Goal: Information Seeking & Learning: Learn about a topic

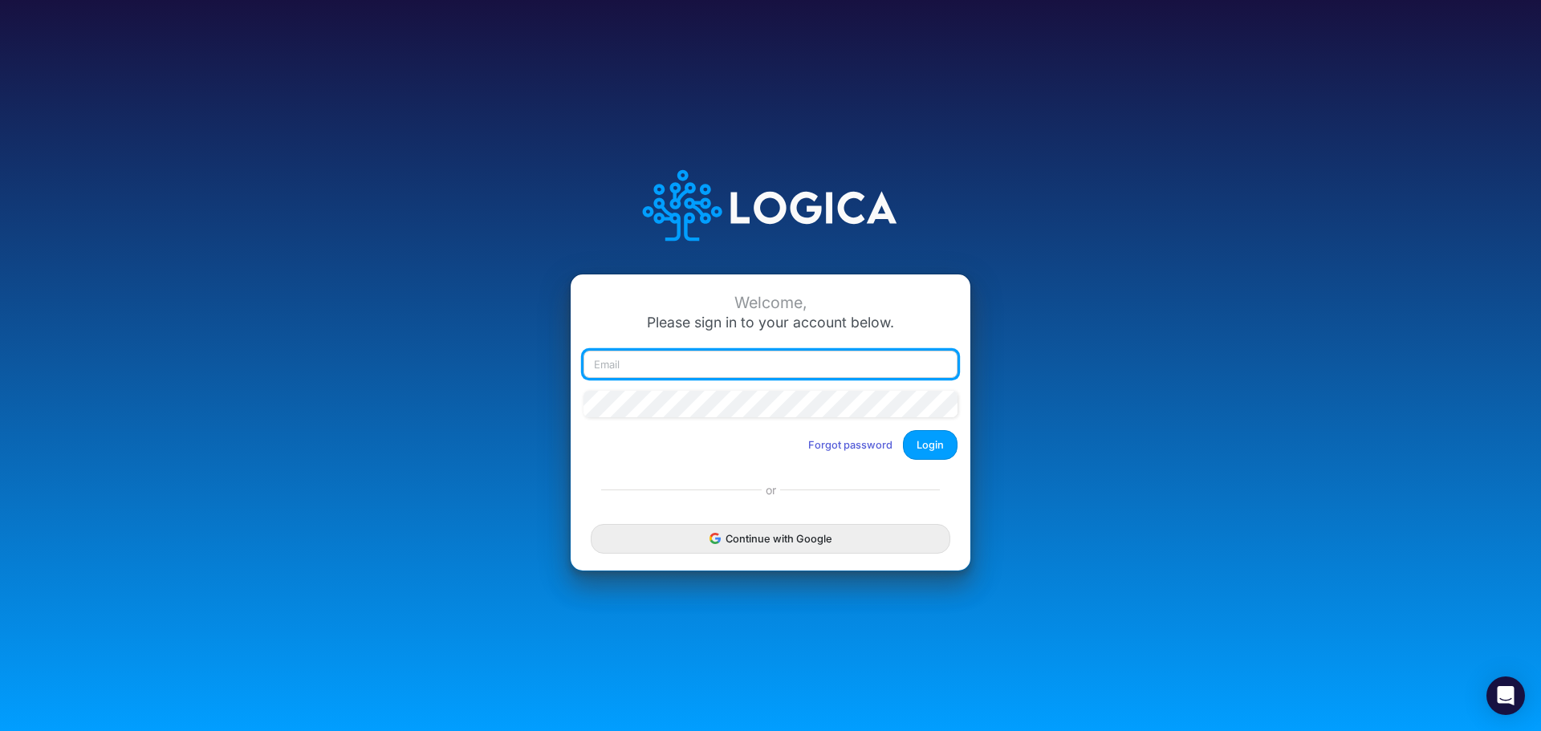
click at [691, 359] on input "email" at bounding box center [770, 364] width 374 height 27
type input "[PERSON_NAME][EMAIL_ADDRESS][PERSON_NAME][DOMAIN_NAME]"
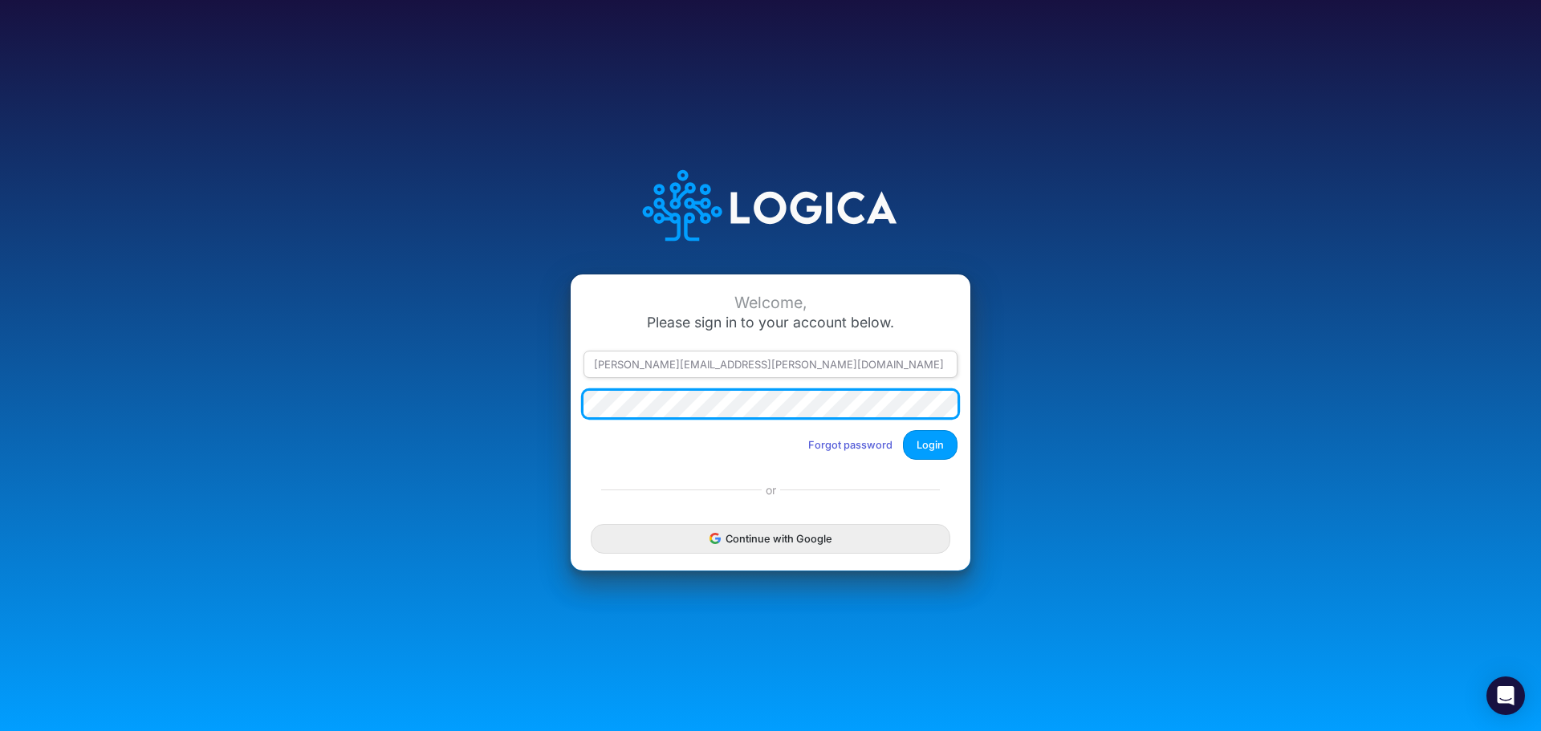
click at [903, 430] on button "Login" at bounding box center [930, 445] width 55 height 30
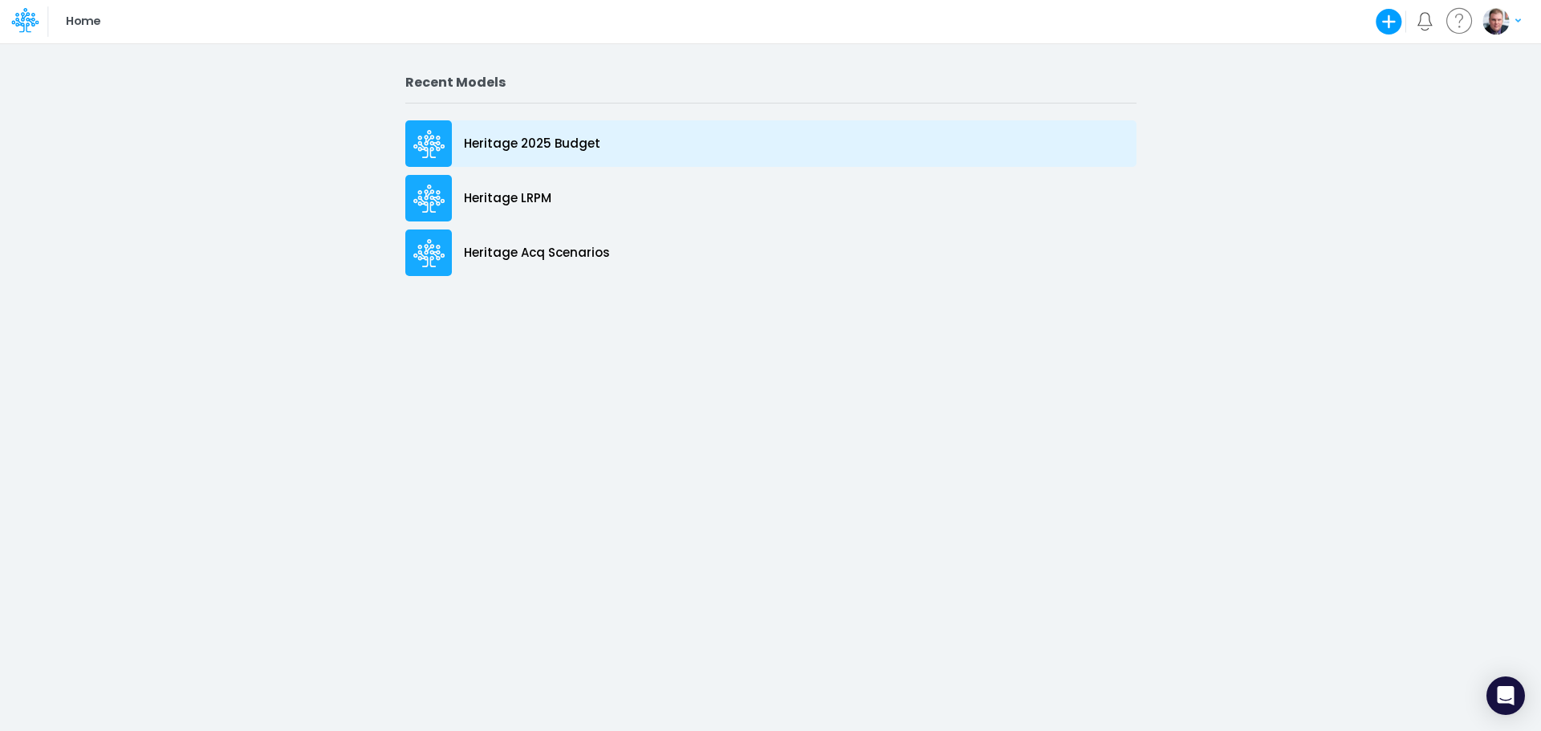
click at [518, 145] on p "Heritage 2025 Budget" at bounding box center [532, 144] width 136 height 18
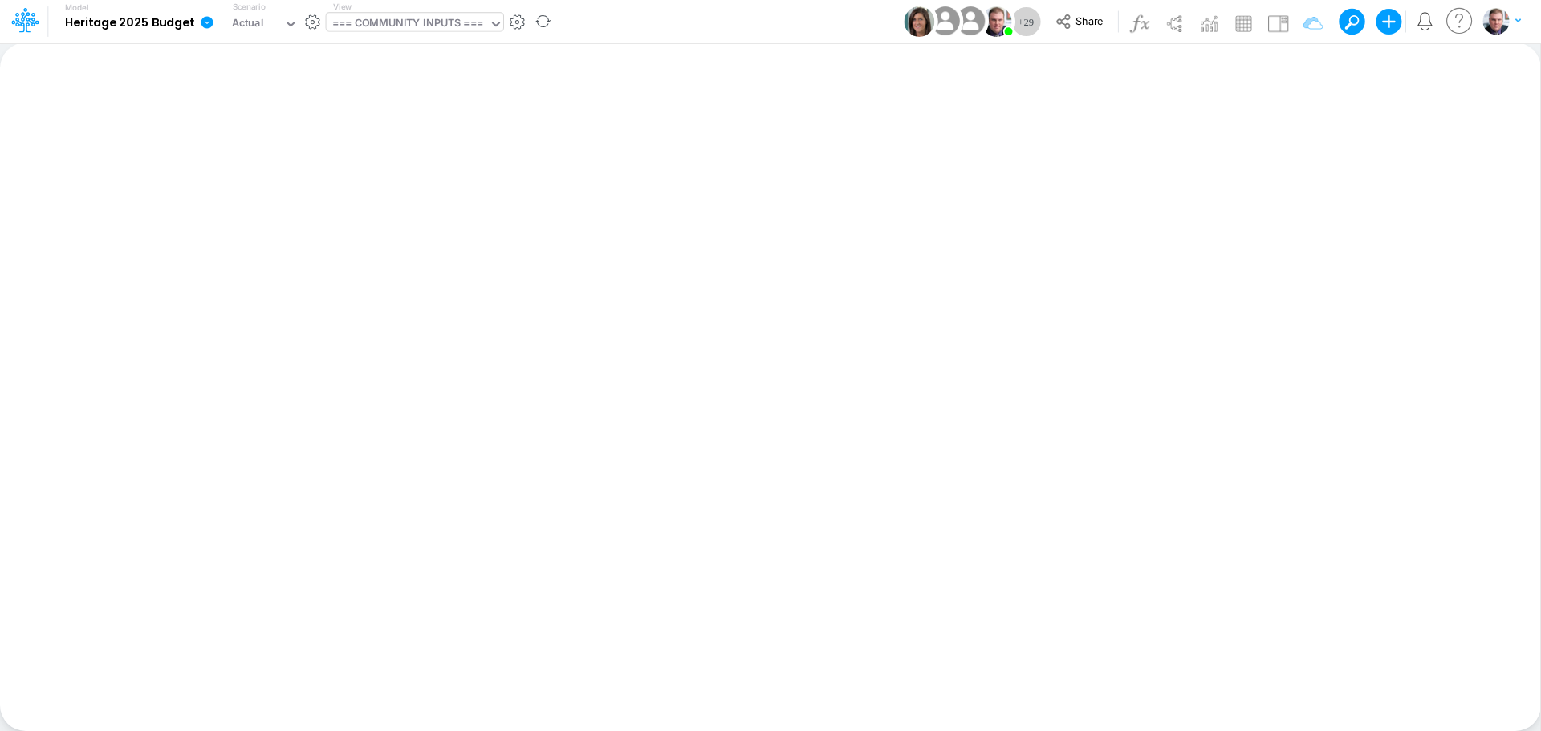
click at [405, 22] on div "=== COMMUNITY INPUTS ===" at bounding box center [407, 24] width 151 height 18
click at [822, 163] on div "Insert new Conditional formatting Paste Cut Copy AutoFill Ready 100% Sum: null …" at bounding box center [770, 387] width 1540 height 688
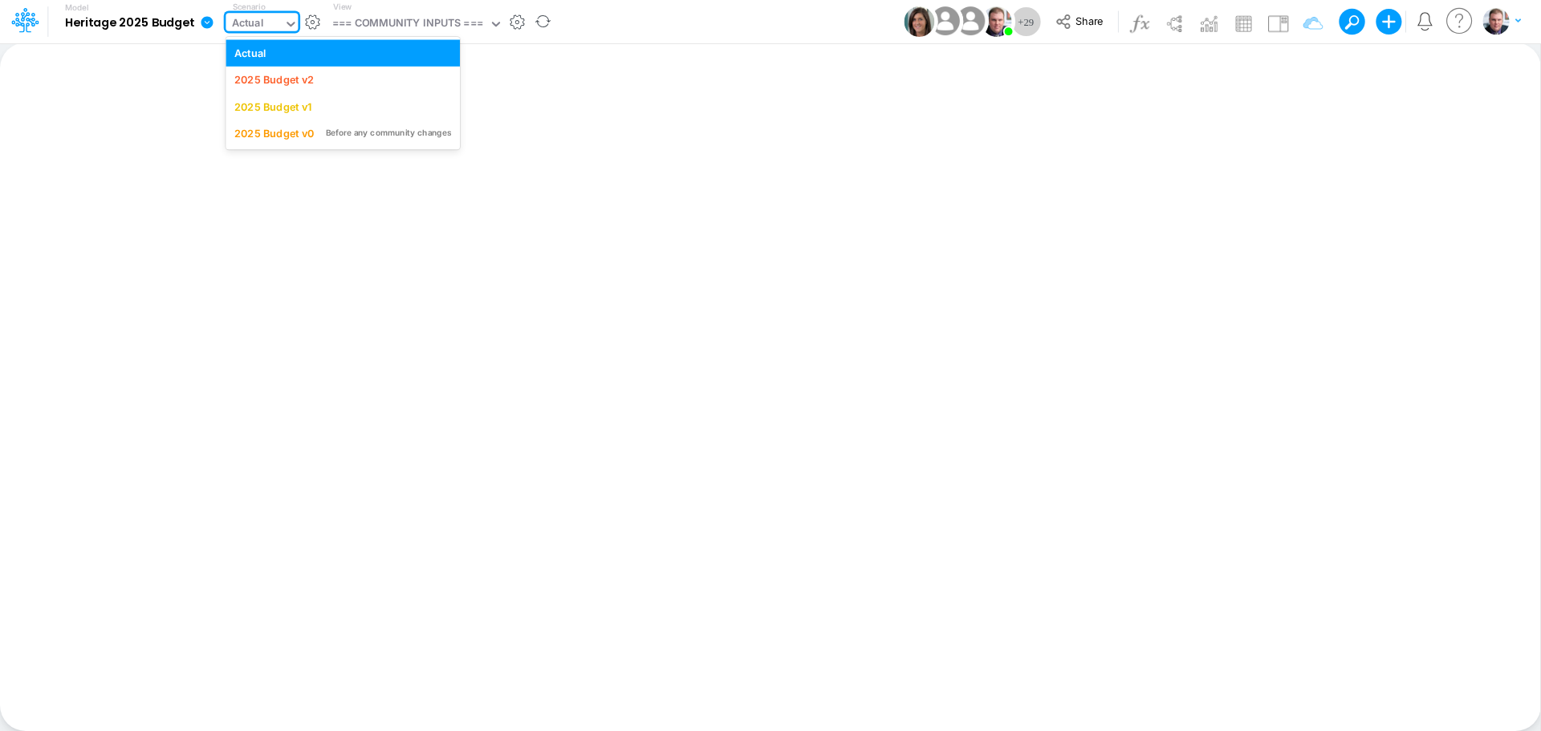
click at [247, 15] on div "Actual" at bounding box center [248, 24] width 32 height 18
click at [298, 78] on div "2025 Budget v2" at bounding box center [273, 79] width 79 height 15
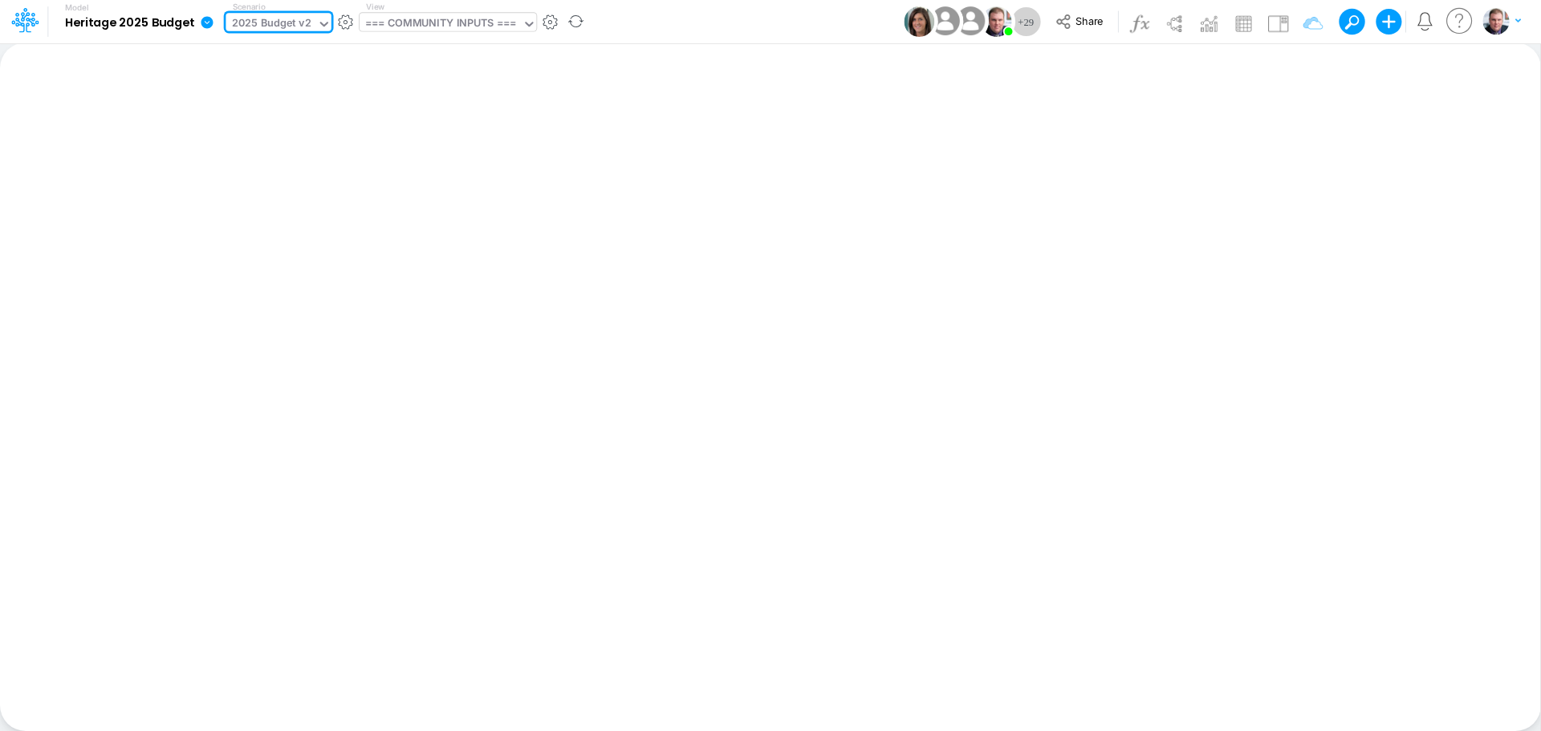
click at [422, 20] on div "=== COMMUNITY INPUTS ===" at bounding box center [440, 24] width 151 height 18
type input "n"
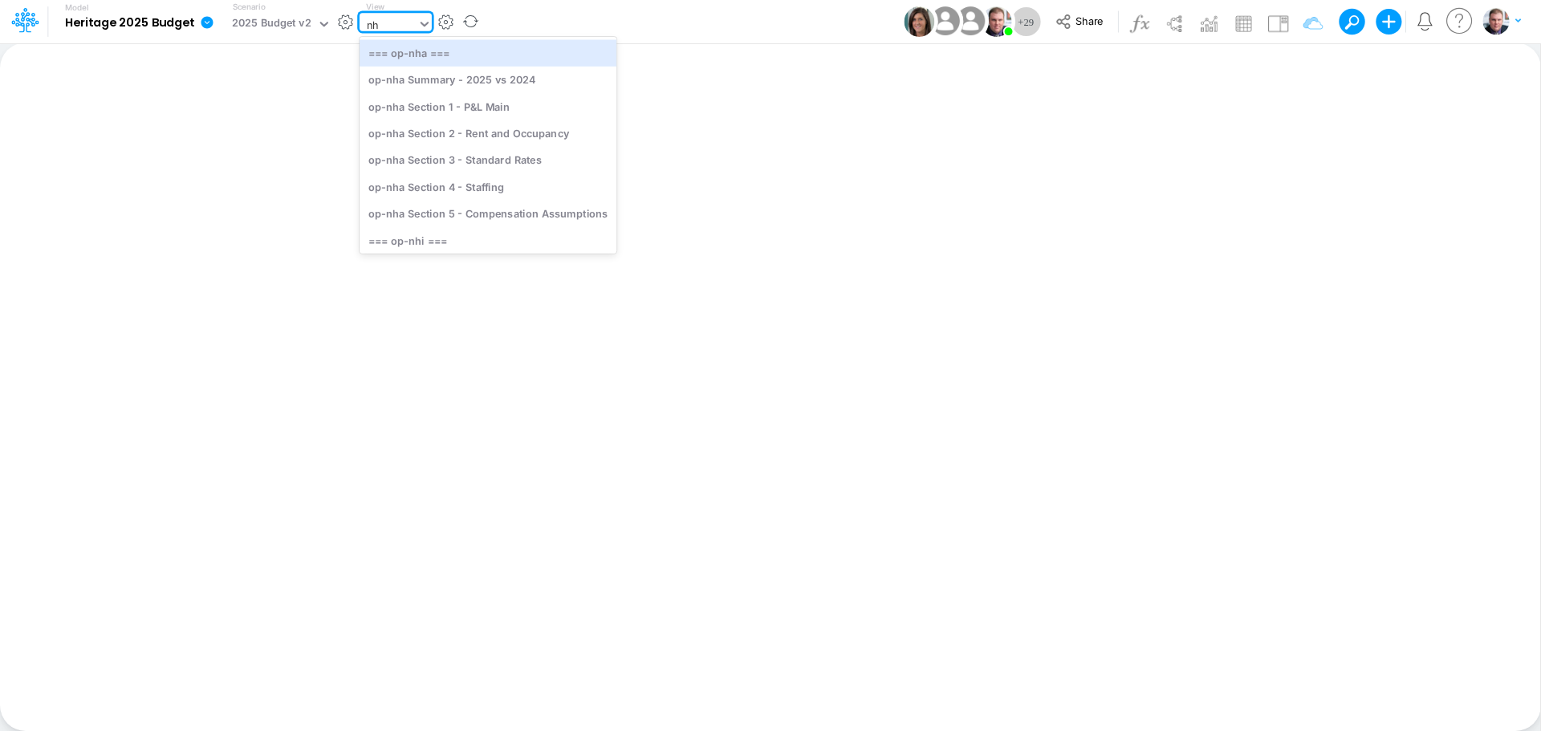
type input "nhi"
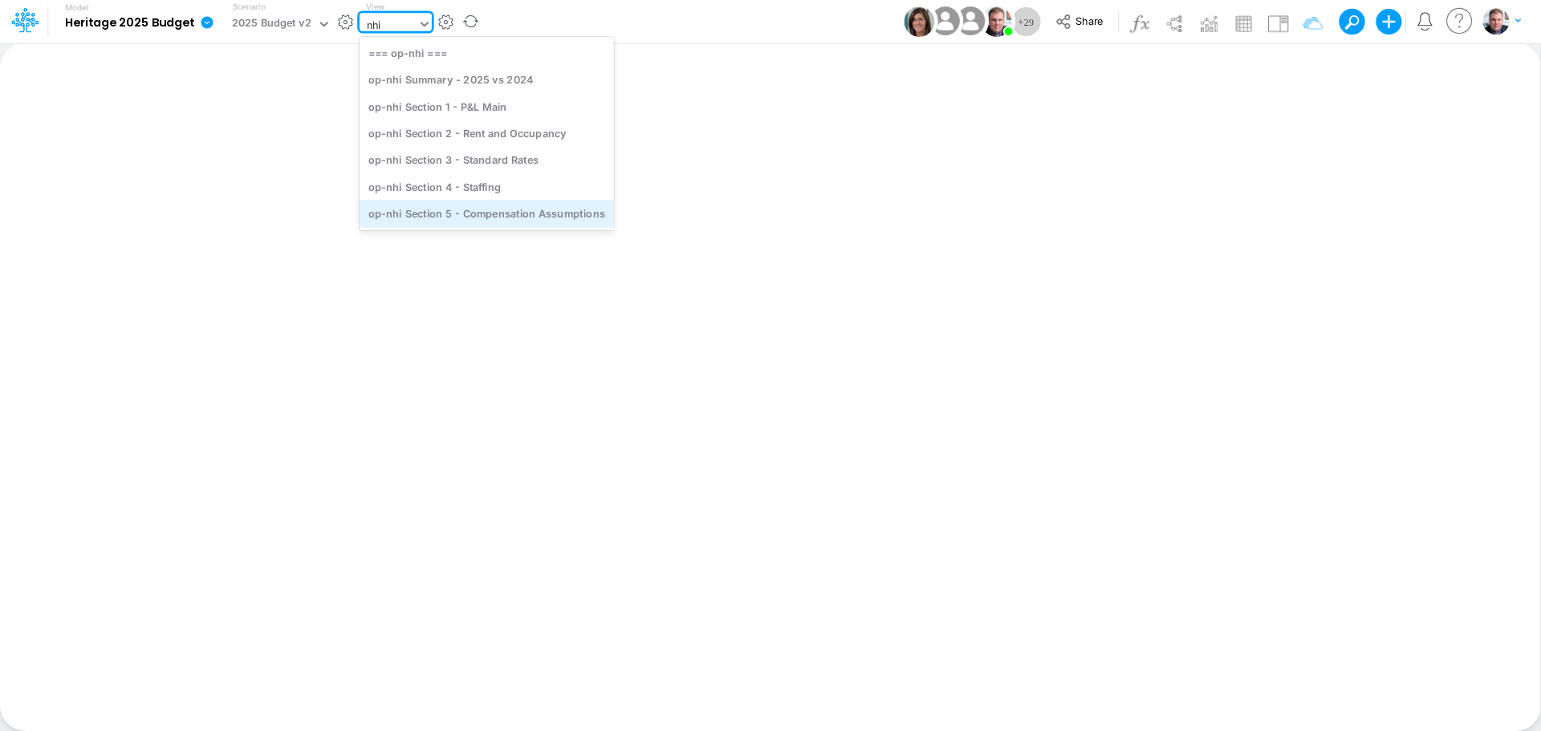
click at [458, 213] on div "op-nhi Section 5 - Compensation Assumptions" at bounding box center [486, 214] width 254 height 26
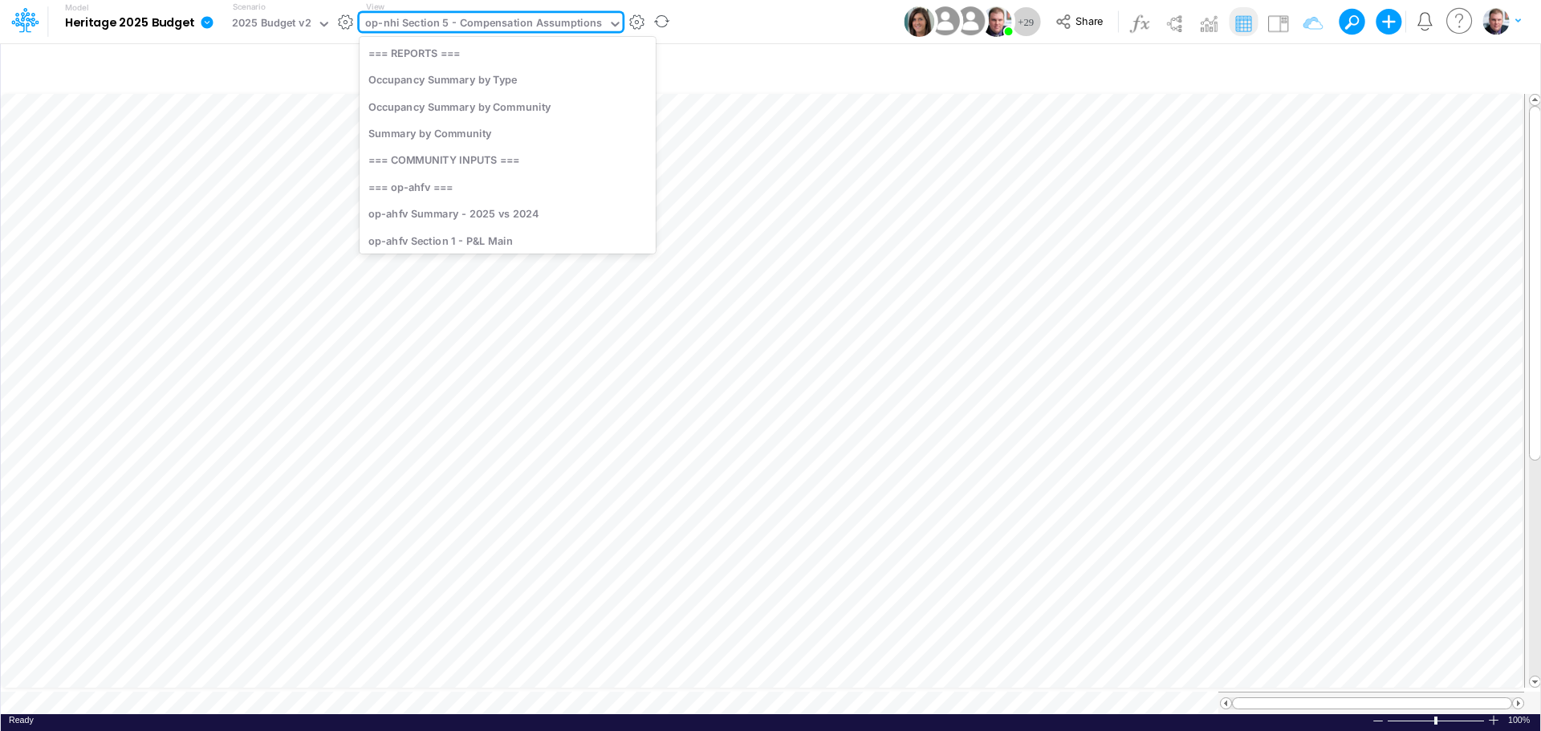
click at [504, 19] on div "op-nhi Section 5 - Compensation Assumptions" at bounding box center [483, 24] width 237 height 18
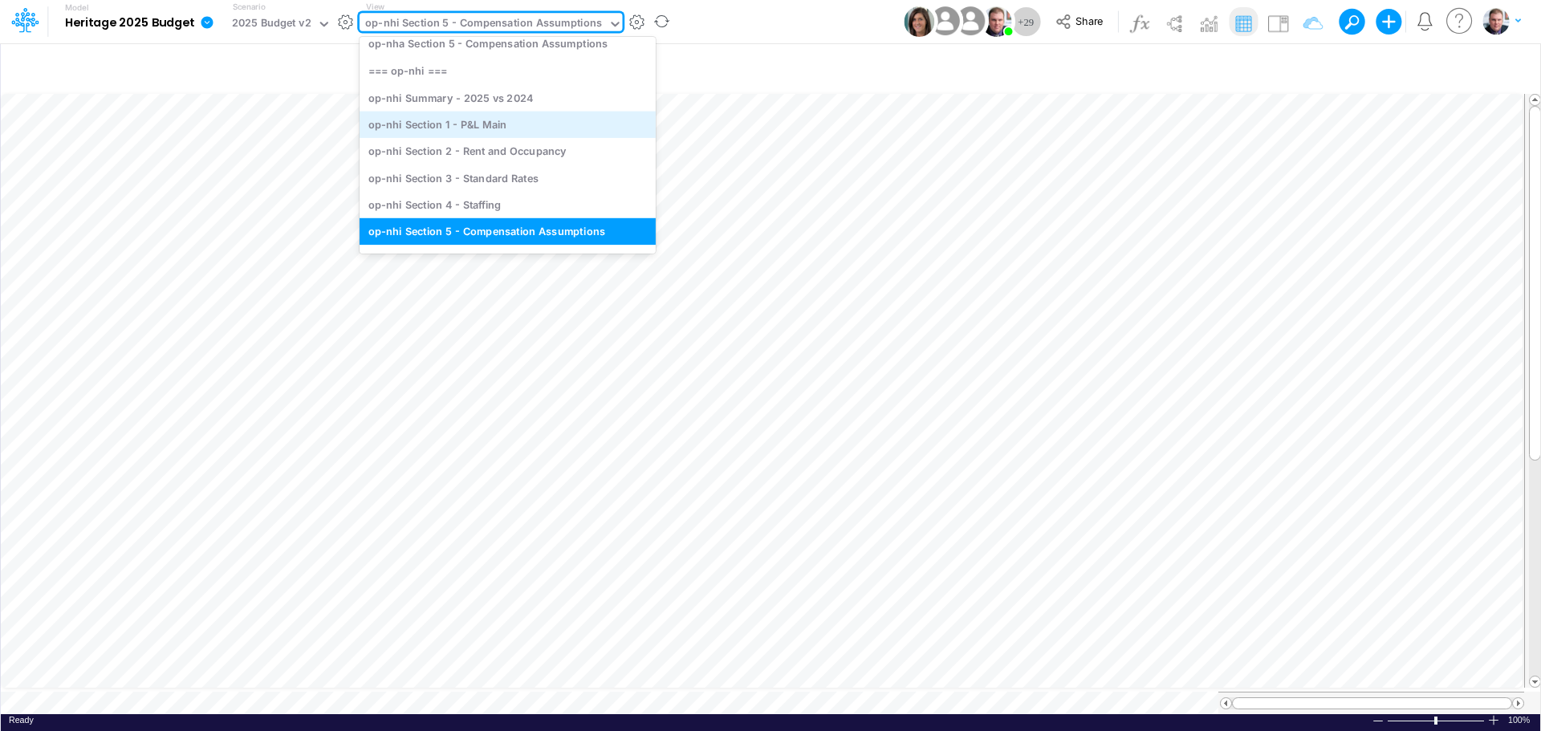
click at [509, 124] on div "op-nhi Section 1 - P&L Main" at bounding box center [507, 124] width 296 height 26
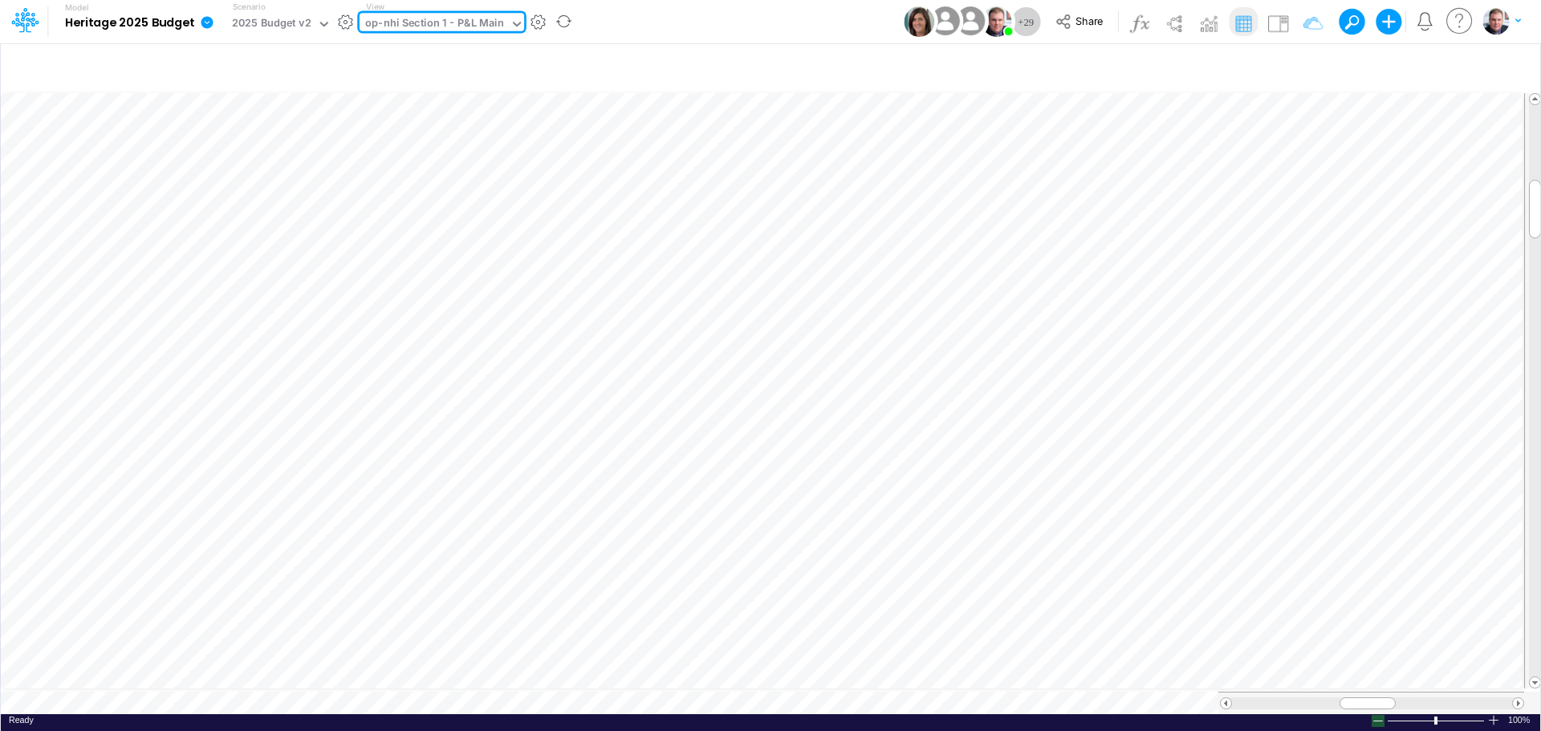
click at [1378, 717] on div at bounding box center [1377, 721] width 13 height 12
drag, startPoint x: 1371, startPoint y: 696, endPoint x: 1443, endPoint y: 696, distance: 72.2
click at [1443, 697] on div at bounding box center [1438, 703] width 63 height 12
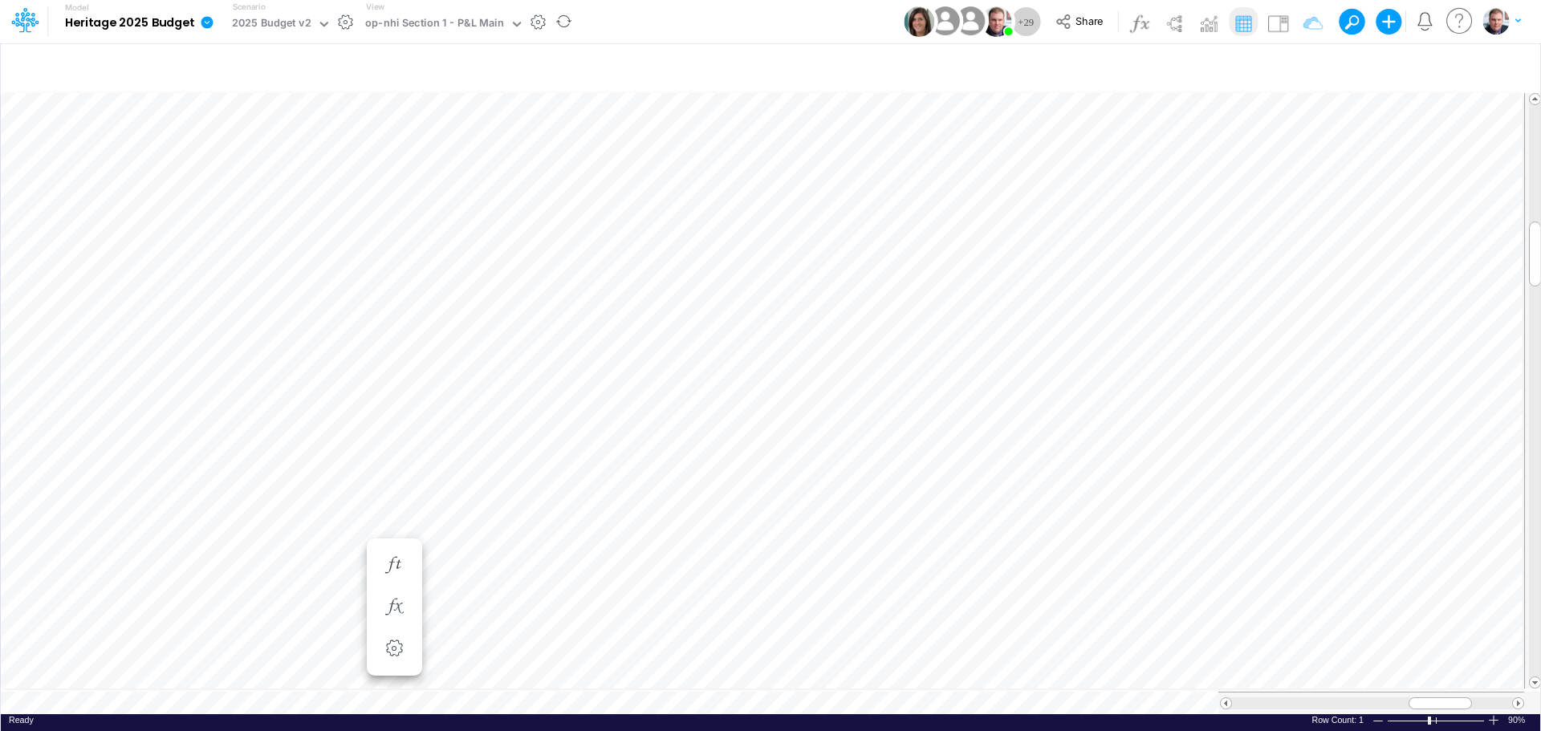
scroll to position [8, 1]
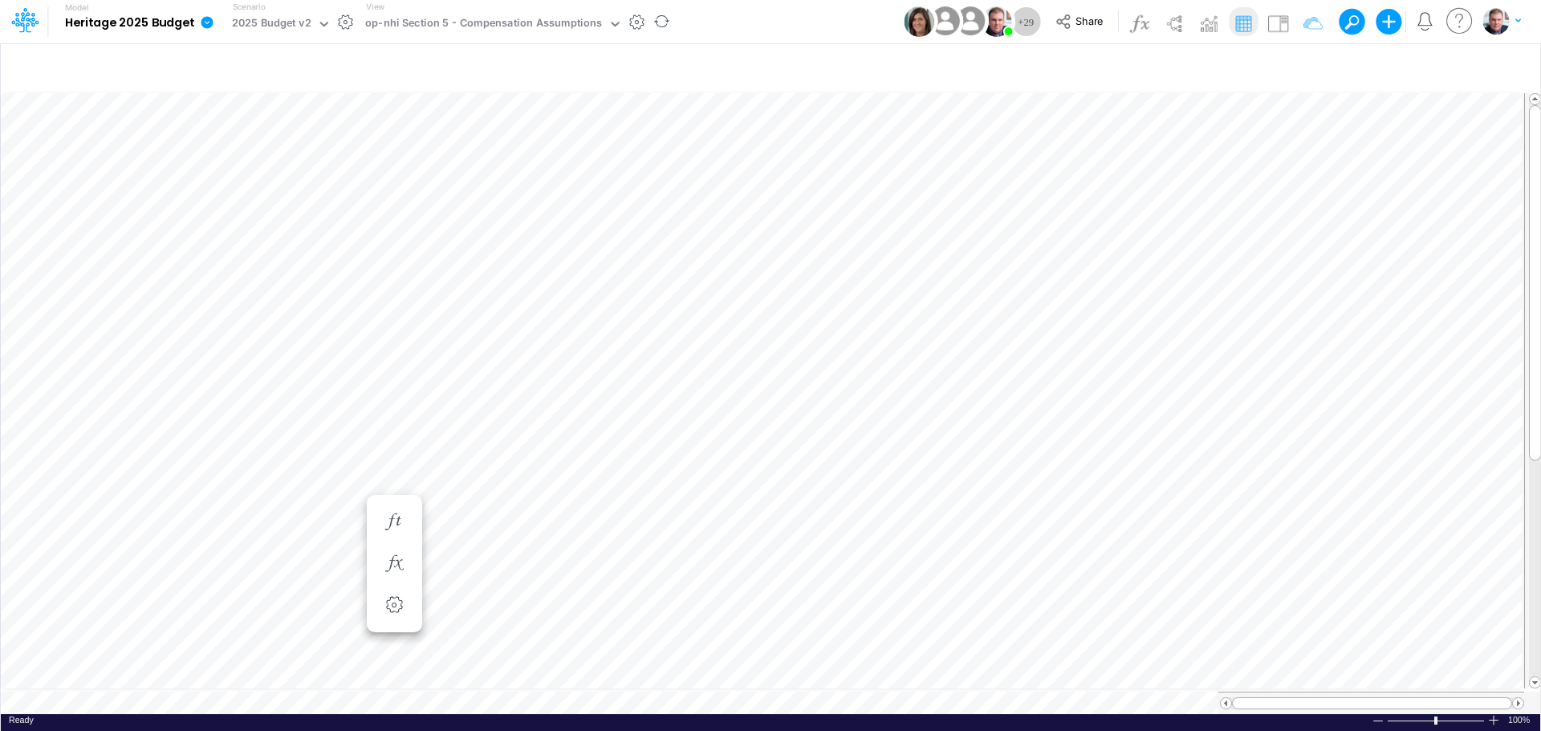
scroll to position [8, 0]
click at [449, 20] on div "op-nhi Section 1 - P&L Main" at bounding box center [434, 24] width 139 height 18
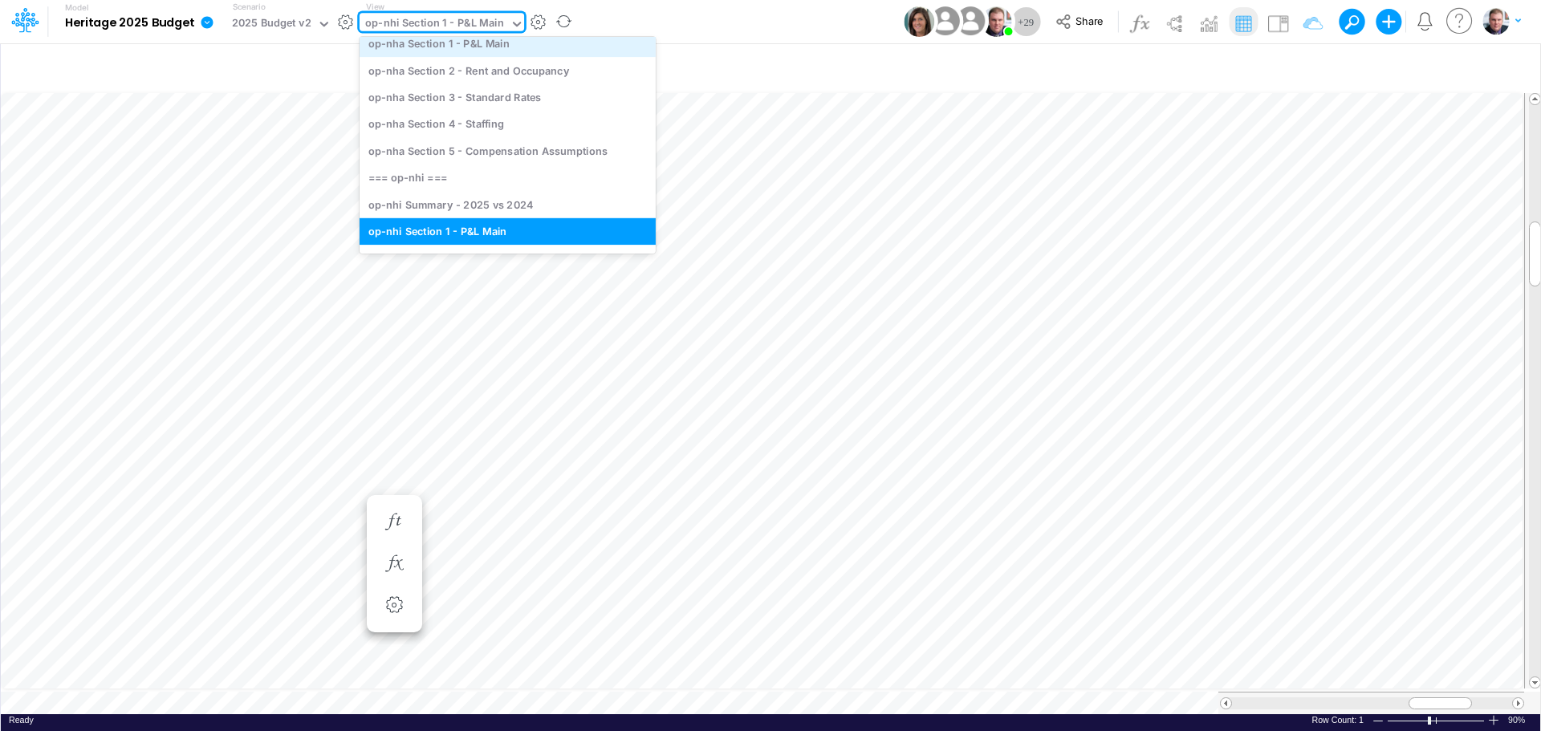
scroll to position [2431, 0]
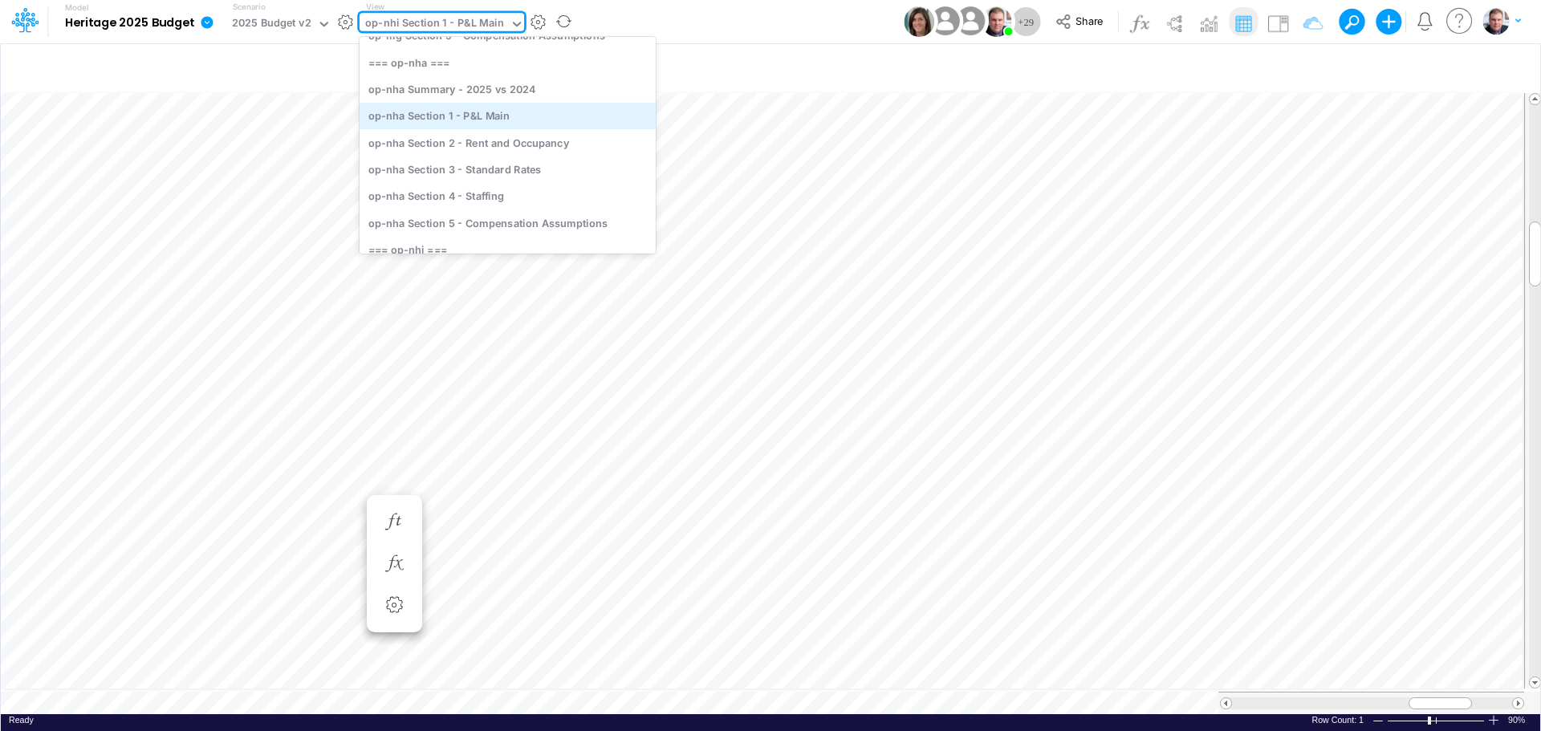
click at [485, 119] on div "op-nha Section 1 - P&L Main" at bounding box center [507, 116] width 296 height 26
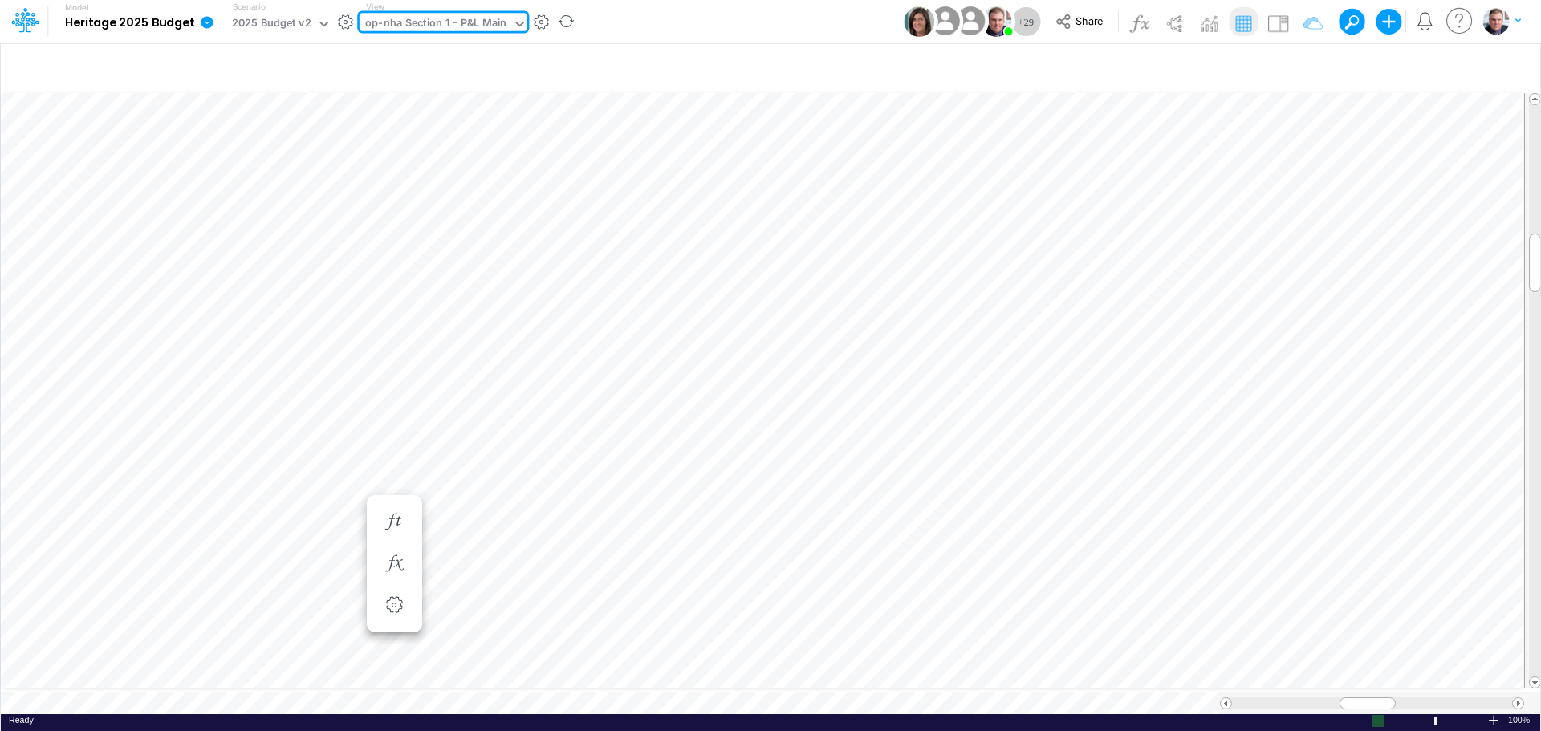
click at [1376, 715] on div at bounding box center [1377, 721] width 13 height 12
drag, startPoint x: 1358, startPoint y: 697, endPoint x: 1422, endPoint y: 697, distance: 64.2
click at [1422, 697] on div at bounding box center [1430, 703] width 63 height 12
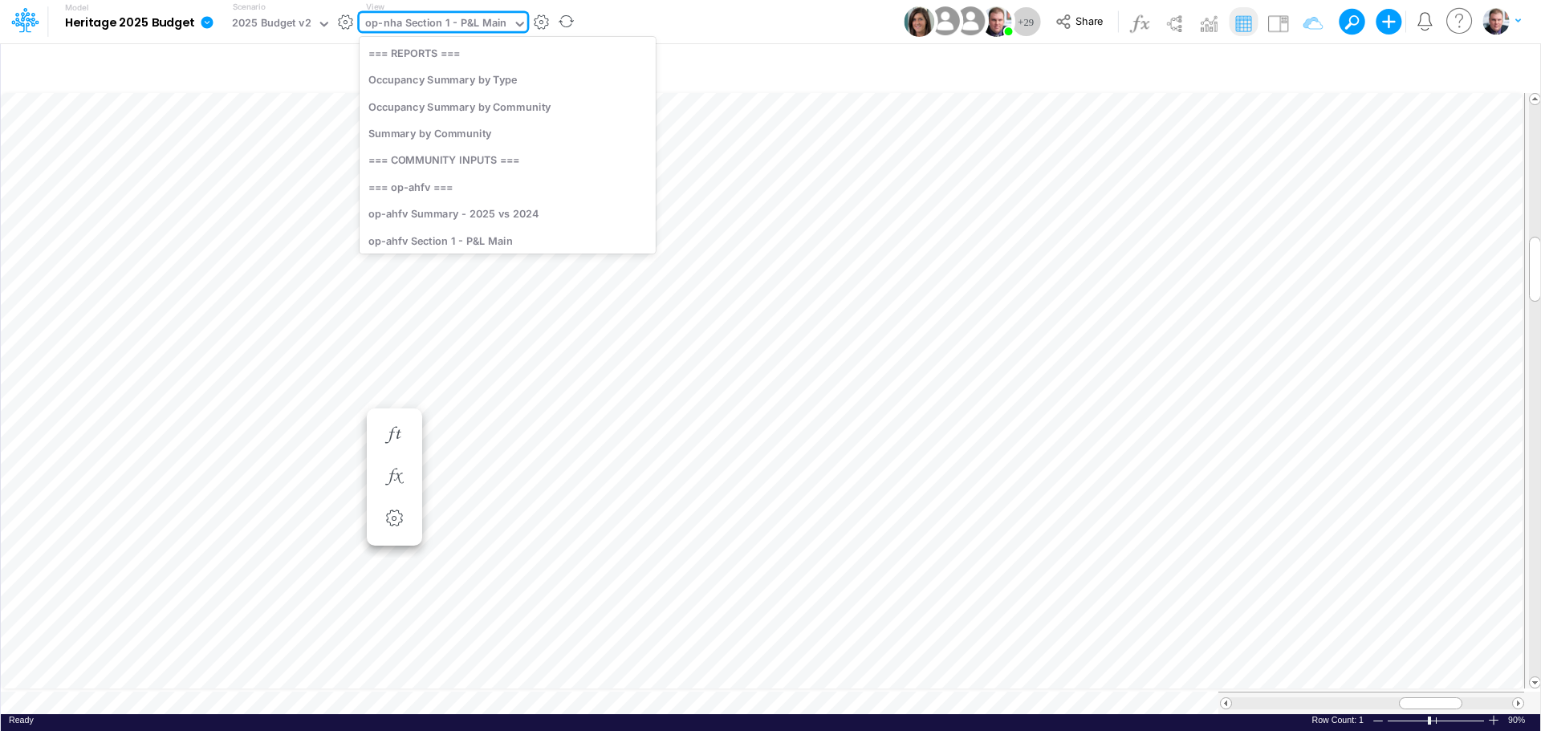
click at [483, 18] on div "op-nha Section 1 - P&L Main" at bounding box center [435, 24] width 141 height 18
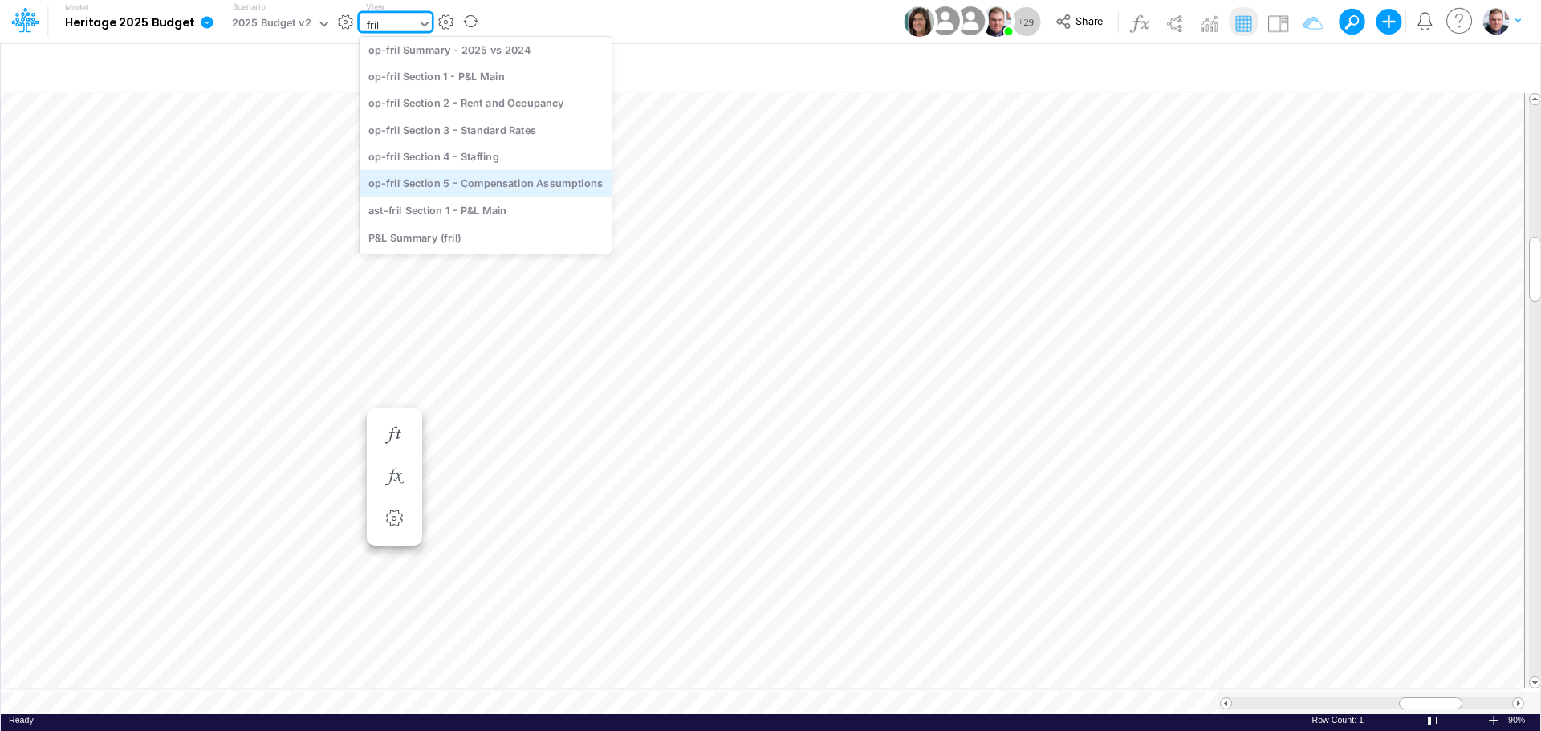
type input "fril"
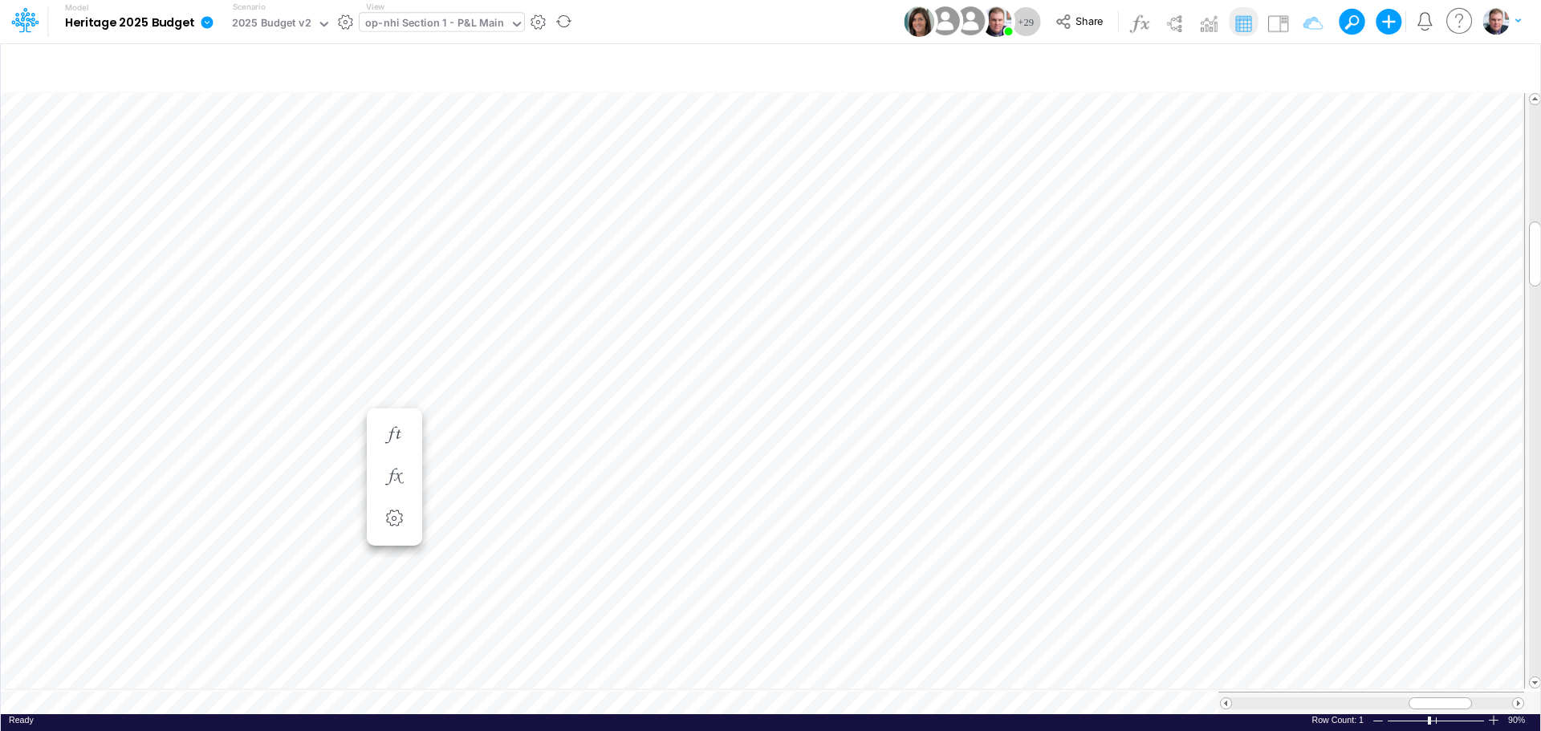
scroll to position [8, 1]
click at [454, 26] on div "op-nhi Section 1 - P&L Main" at bounding box center [434, 24] width 139 height 18
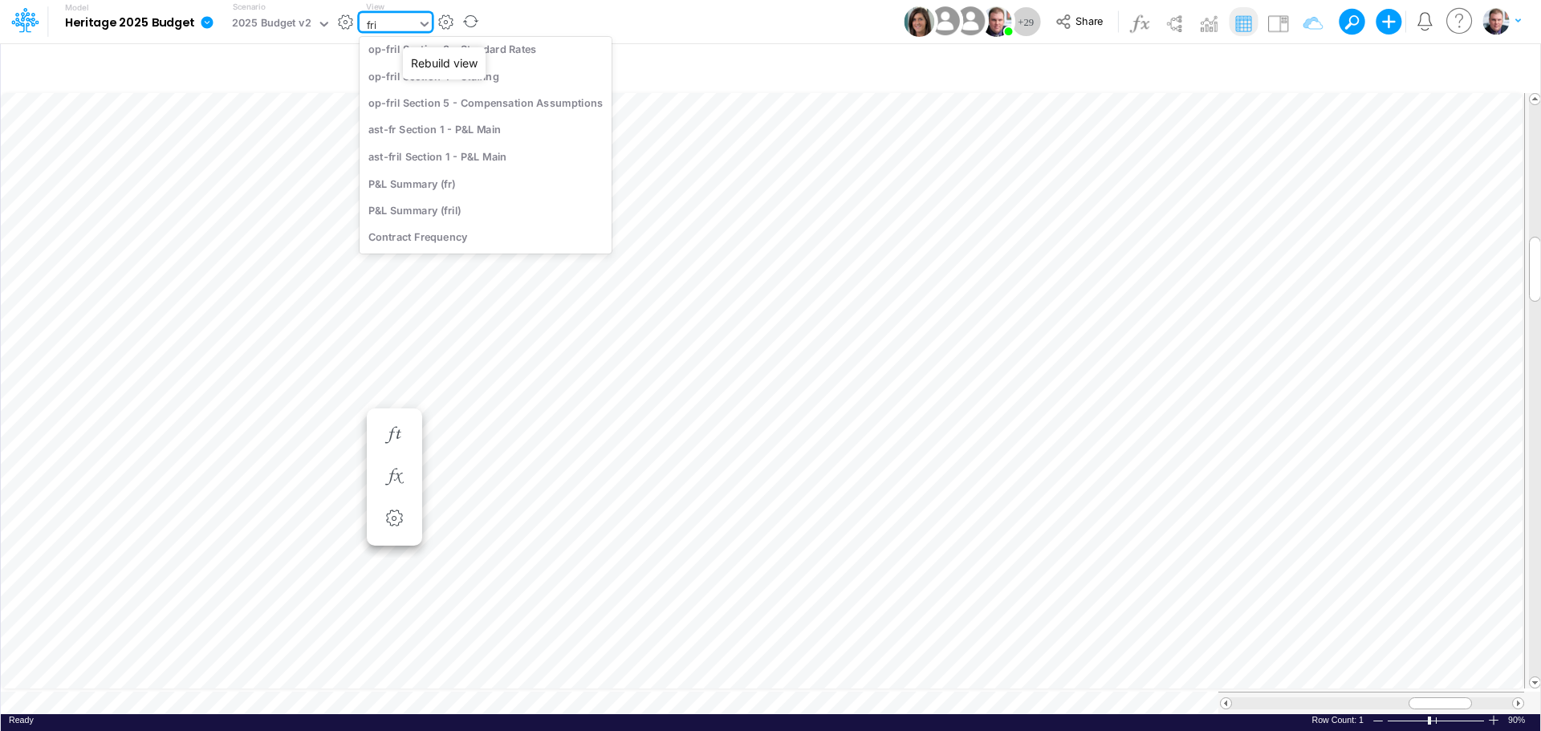
scroll to position [34, 0]
type input "fril"
click at [490, 79] on div "op-fril Section 1 - P&L Main" at bounding box center [485, 76] width 252 height 26
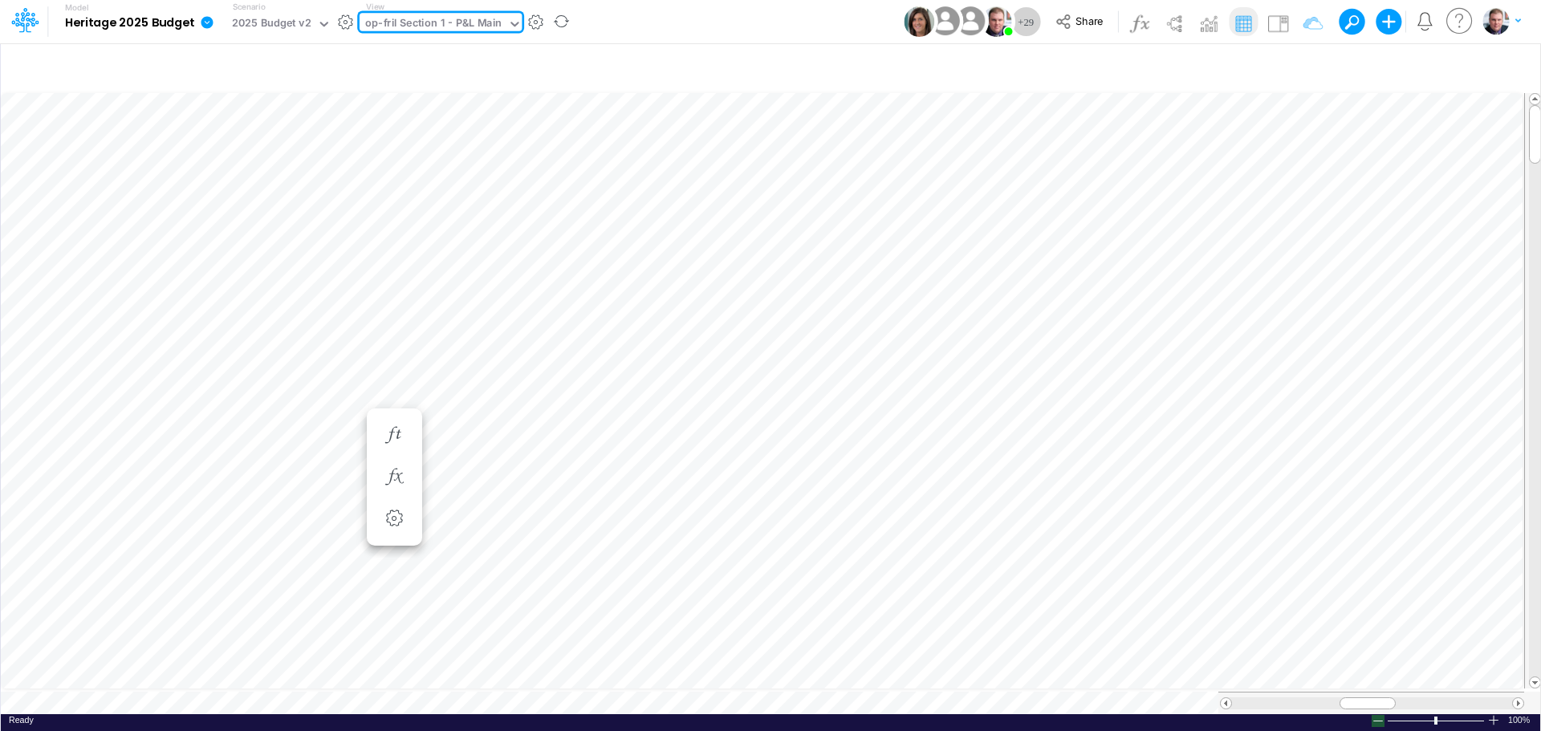
click at [1381, 715] on div at bounding box center [1377, 721] width 13 height 12
click at [496, 26] on div "op-fril Section 1 - P&L Main" at bounding box center [433, 24] width 136 height 18
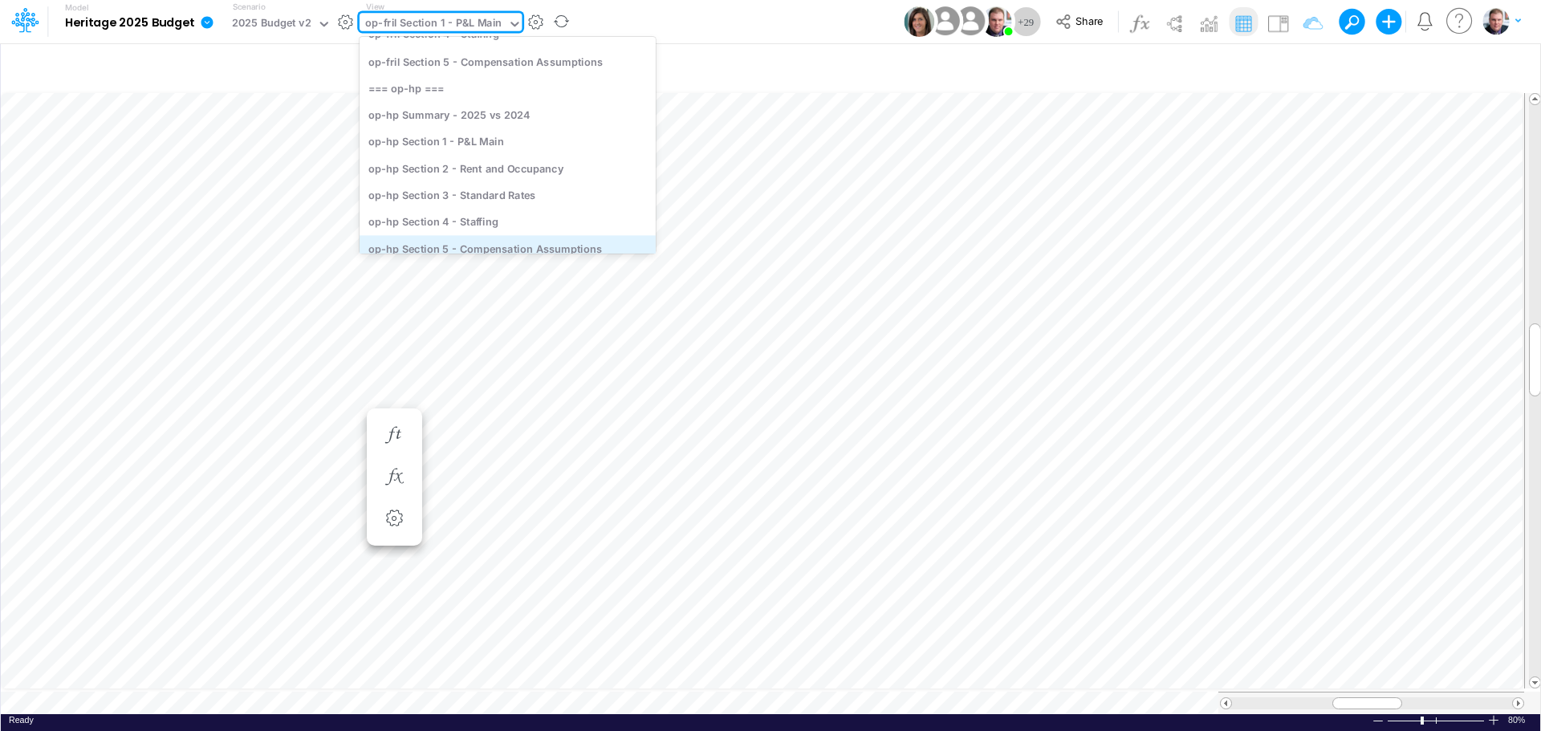
scroll to position [1421, 0]
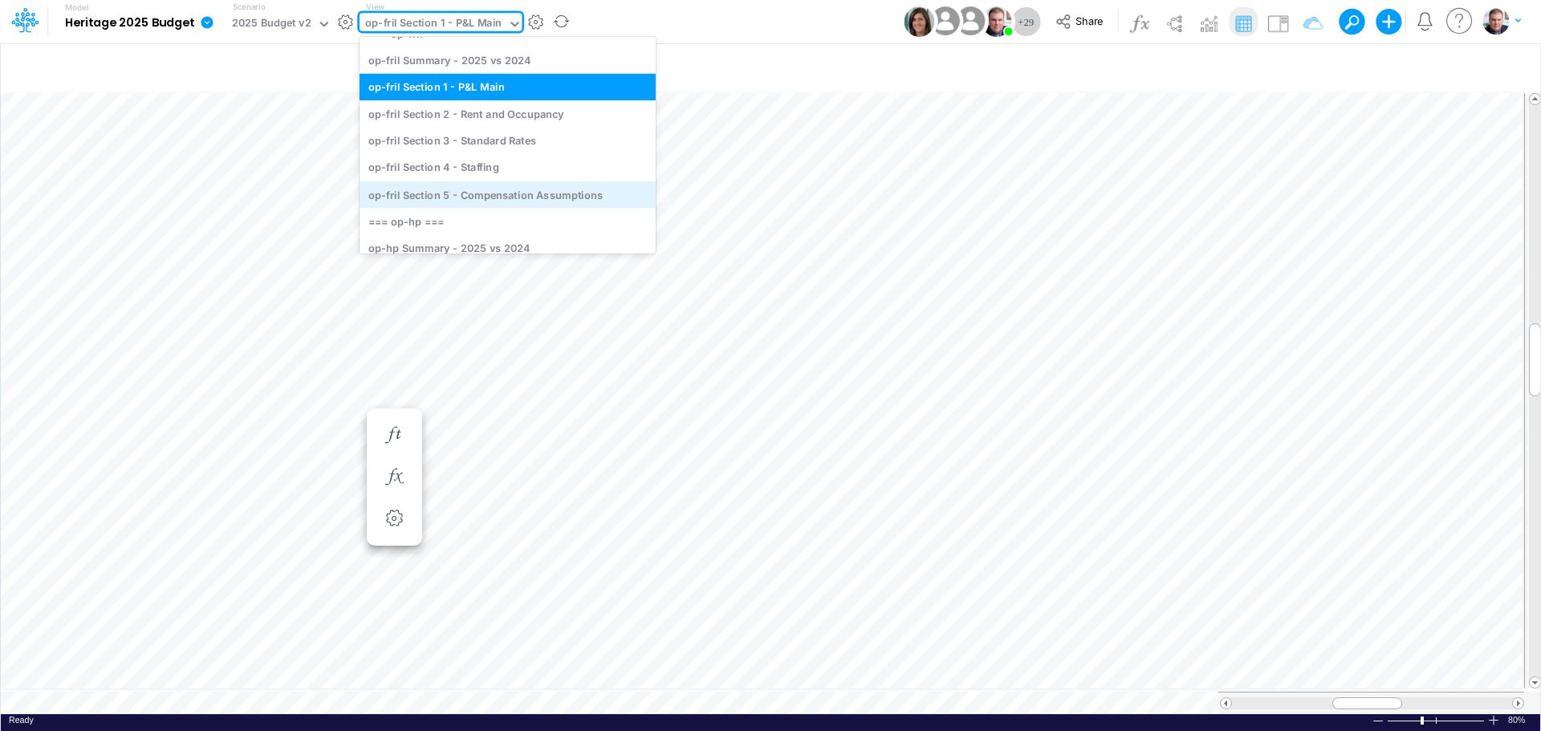
click at [485, 195] on div "op-fril Section 5 - Compensation Assumptions" at bounding box center [507, 194] width 296 height 26
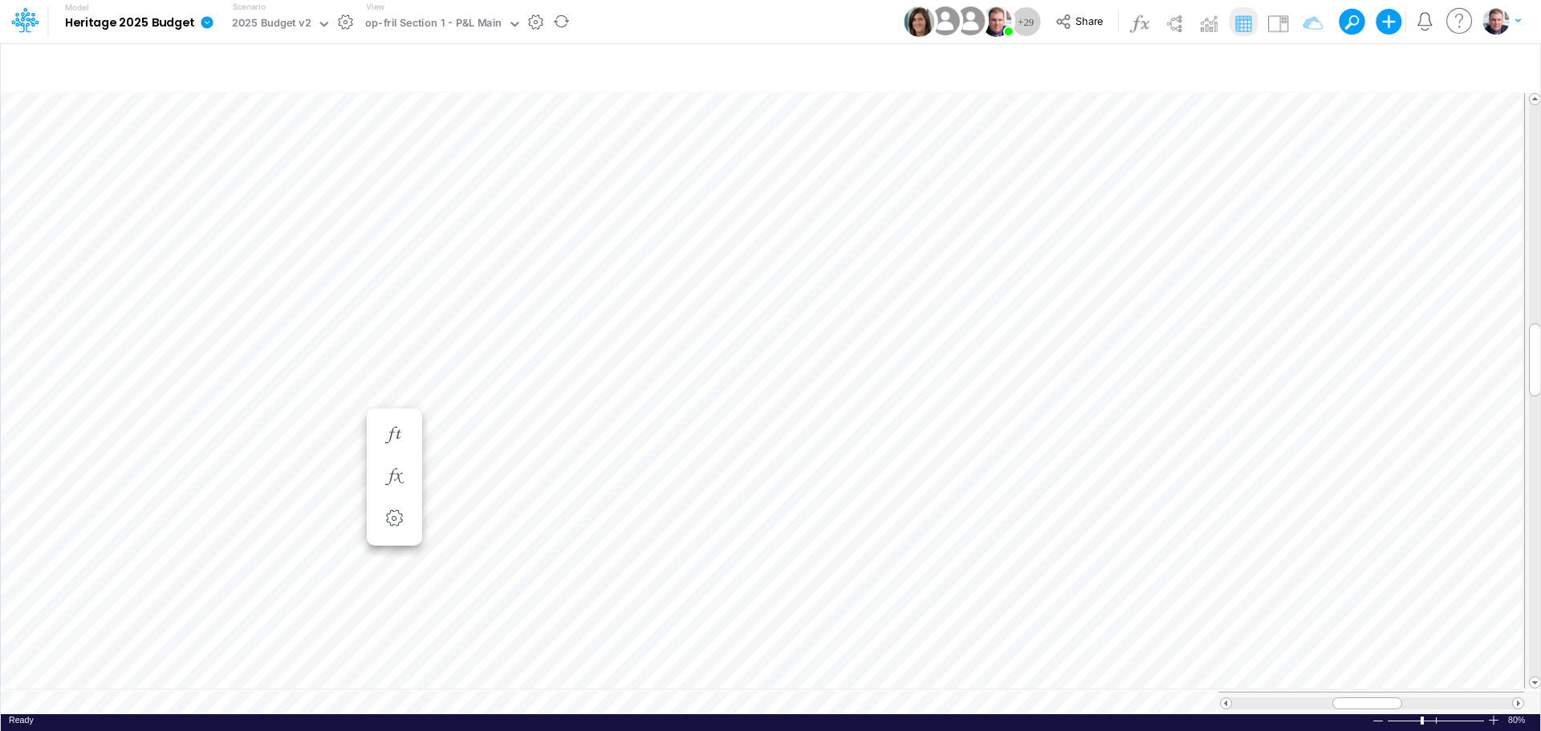
scroll to position [8, 0]
drag, startPoint x: 1381, startPoint y: 696, endPoint x: 1429, endPoint y: 696, distance: 48.1
click at [1429, 697] on div at bounding box center [1415, 703] width 70 height 12
